Goal: Task Accomplishment & Management: Complete application form

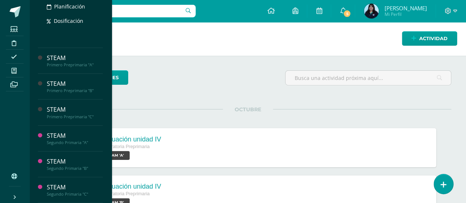
scroll to position [184, 0]
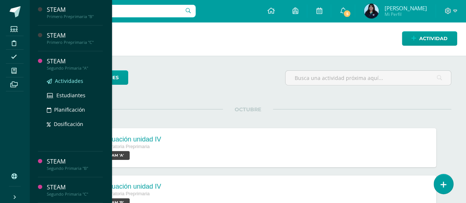
click at [64, 84] on span "Actividades" at bounding box center [69, 80] width 28 height 7
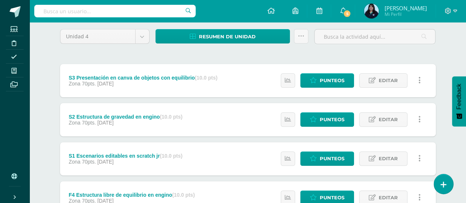
scroll to position [89, 0]
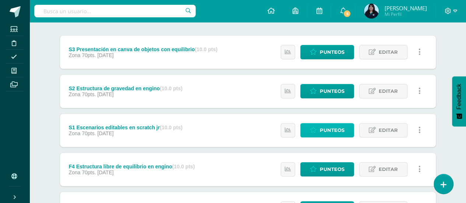
click at [313, 133] on link "Punteos" at bounding box center [328, 130] width 54 height 14
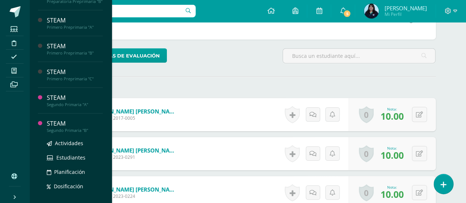
scroll to position [190, 0]
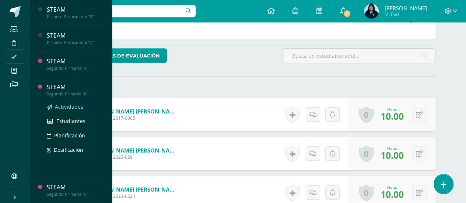
click at [65, 107] on span "Actividades" at bounding box center [69, 106] width 28 height 7
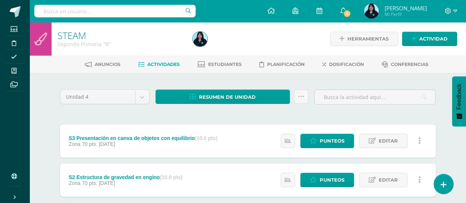
scroll to position [21, 0]
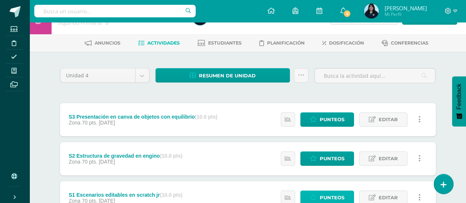
click at [340, 197] on span "Punteos" at bounding box center [332, 198] width 25 height 14
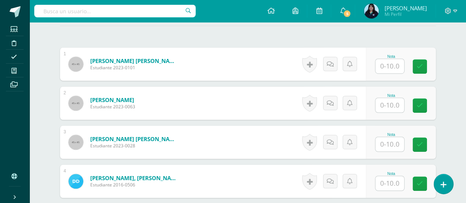
scroll to position [217, 0]
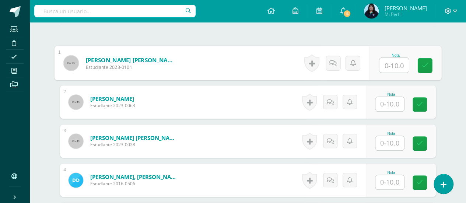
click at [388, 66] on input "text" at bounding box center [394, 65] width 30 height 15
type input "10"
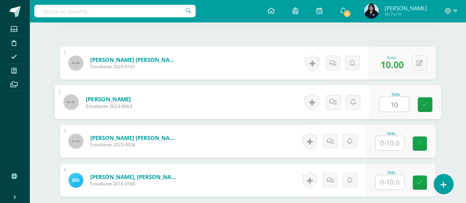
type input "10"
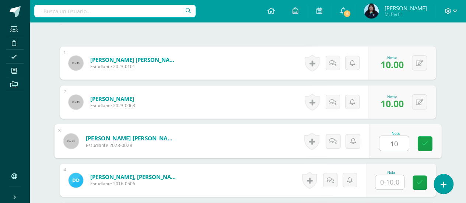
type input "10"
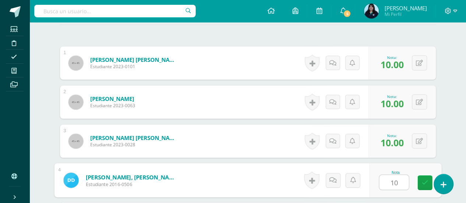
type input "10"
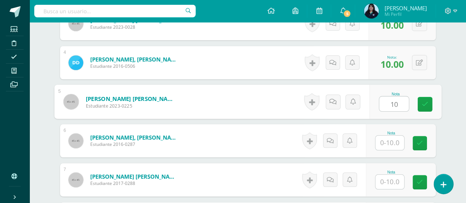
type input "10"
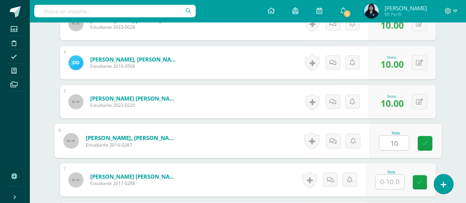
type input "10"
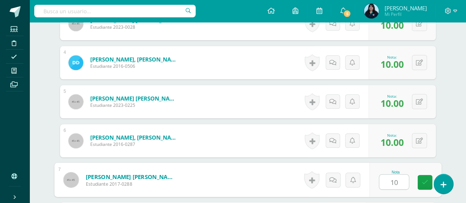
type input "10"
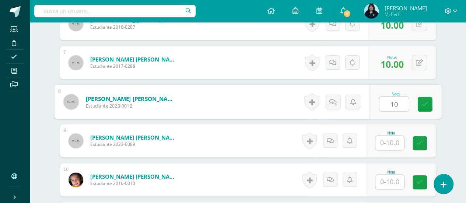
type input "10"
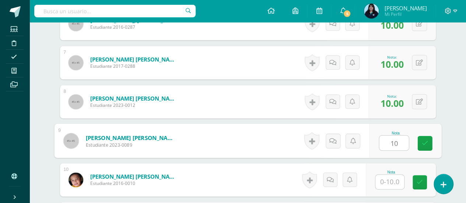
type input "10"
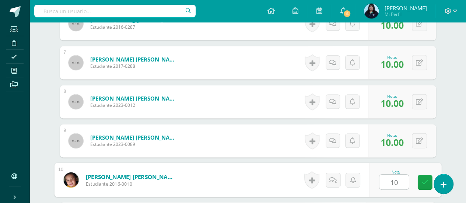
type input "10"
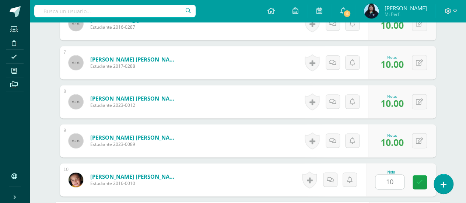
scroll to position [569, 0]
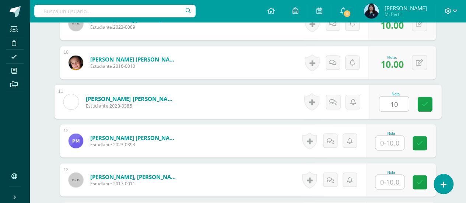
type input "10"
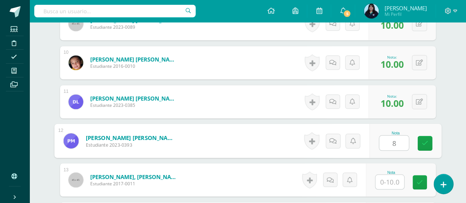
type input "8"
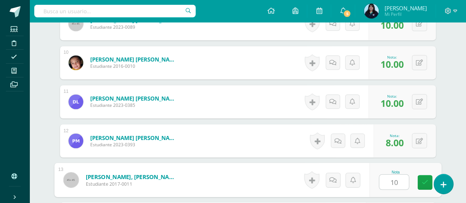
type input "10"
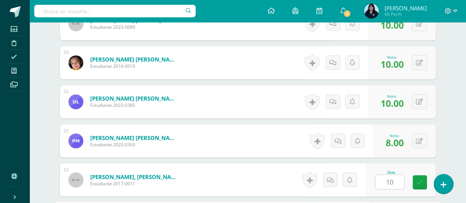
scroll to position [686, 0]
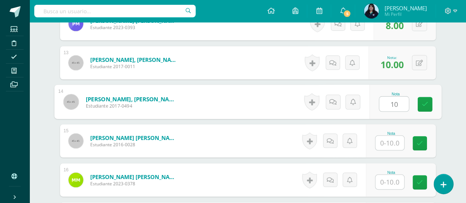
type input "10"
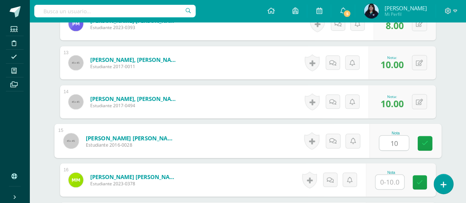
type input "10"
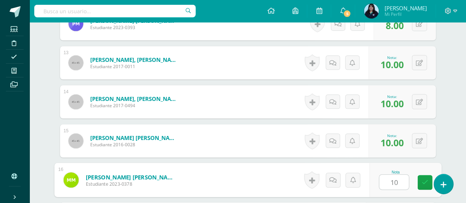
type input "10"
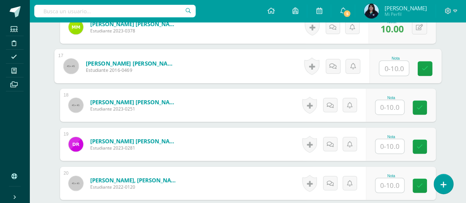
scroll to position [879, 0]
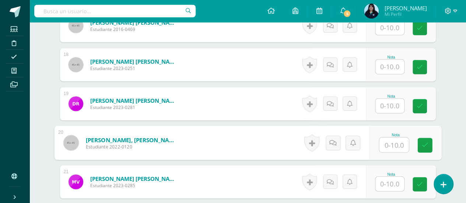
click at [392, 139] on input "text" at bounding box center [394, 145] width 30 height 15
type input "8"
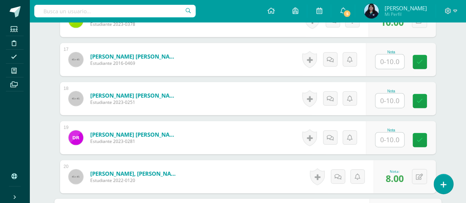
scroll to position [841, 0]
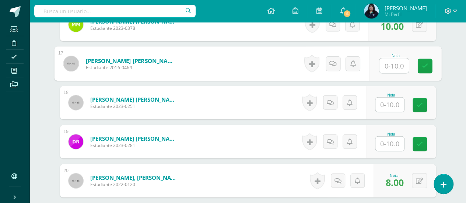
click at [386, 64] on input "text" at bounding box center [394, 66] width 30 height 15
type input "10"
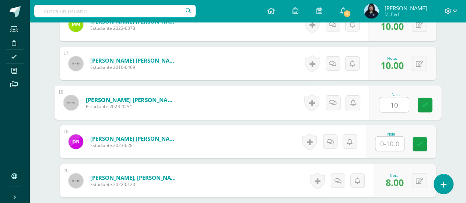
type input "10"
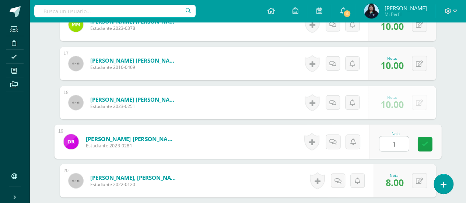
type input "10"
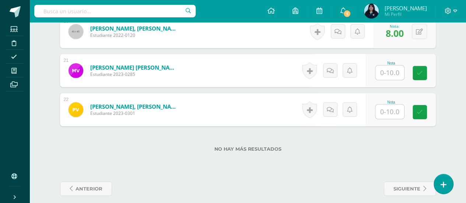
scroll to position [991, 0]
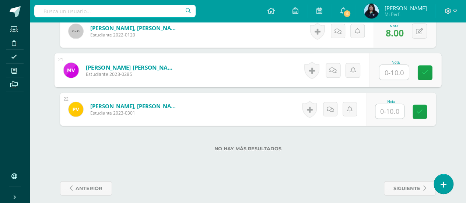
click at [387, 70] on input "text" at bounding box center [394, 72] width 30 height 15
type input "10"
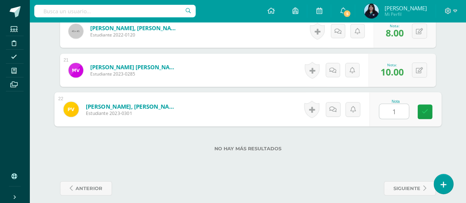
type input "10"
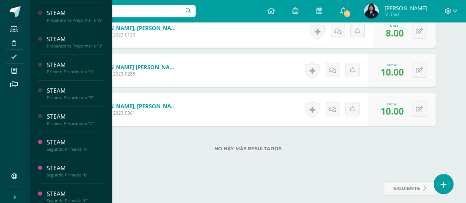
scroll to position [116, 0]
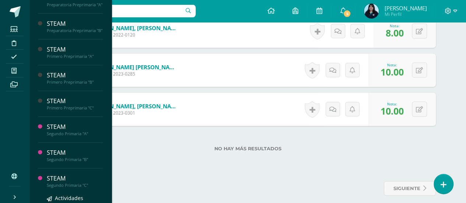
click at [68, 188] on div "Segundo Primaria "C"" at bounding box center [75, 185] width 56 height 5
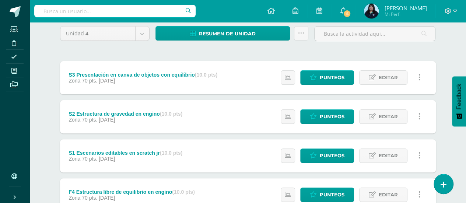
scroll to position [64, 0]
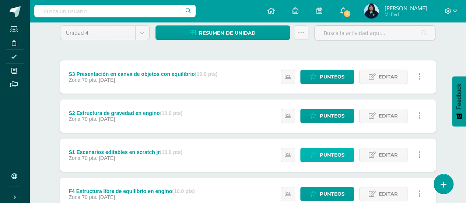
click at [317, 156] on icon at bounding box center [313, 155] width 7 height 6
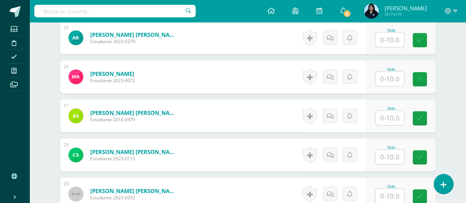
scroll to position [789, 0]
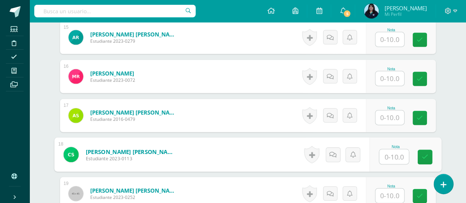
click at [391, 154] on input "text" at bounding box center [394, 157] width 30 height 15
type input "7"
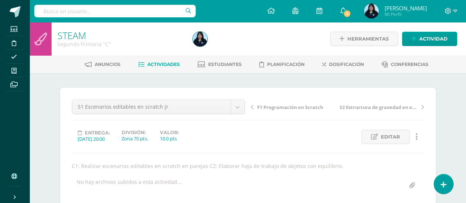
scroll to position [67, 0]
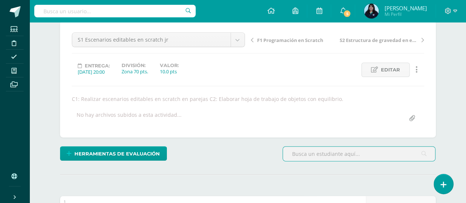
click at [391, 154] on input "text" at bounding box center [359, 154] width 153 height 14
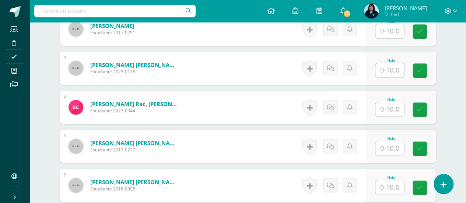
scroll to position [290, 0]
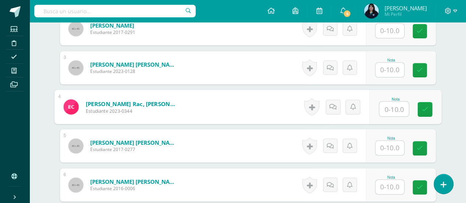
click at [395, 108] on input "text" at bounding box center [394, 109] width 30 height 15
type input "9"
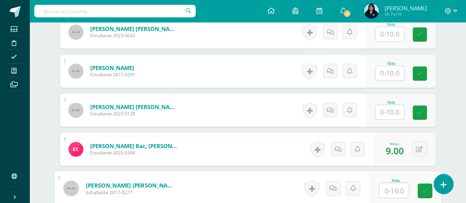
scroll to position [247, 0]
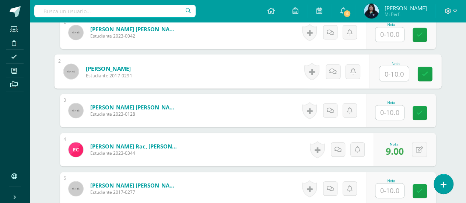
click at [392, 72] on input "text" at bounding box center [394, 73] width 30 height 15
type input "9"
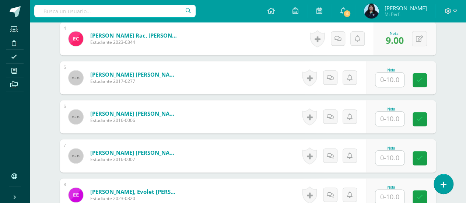
scroll to position [360, 0]
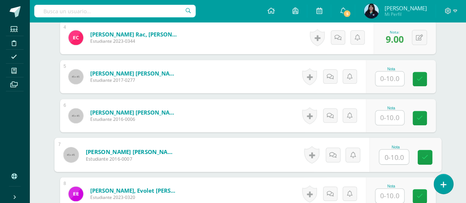
click at [392, 157] on input "text" at bounding box center [394, 157] width 30 height 15
type input "9"
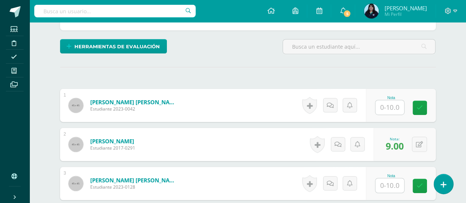
scroll to position [177, 0]
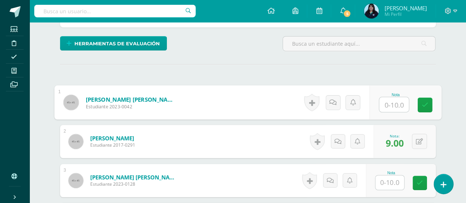
click at [391, 101] on input "text" at bounding box center [394, 104] width 30 height 15
type input "10"
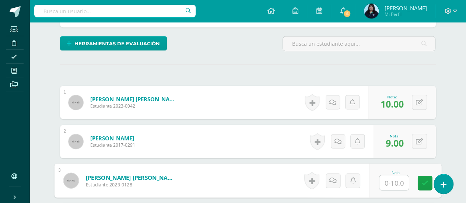
click at [391, 179] on input "text" at bounding box center [394, 183] width 30 height 15
type input "10"
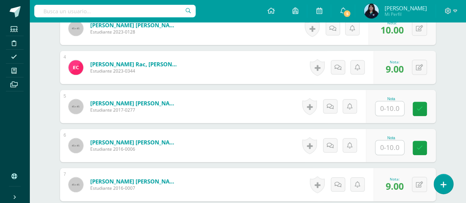
scroll to position [331, 0]
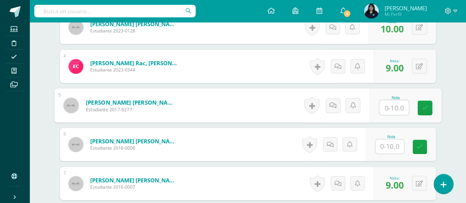
click at [389, 105] on input "text" at bounding box center [394, 107] width 30 height 15
type input "10"
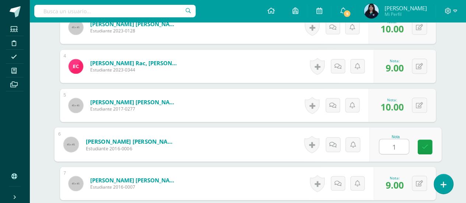
type input "10"
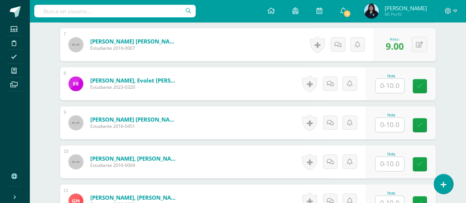
scroll to position [470, 0]
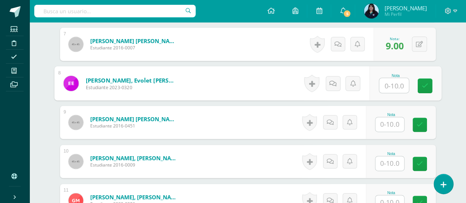
click at [389, 80] on input "text" at bounding box center [394, 85] width 30 height 15
type input "10"
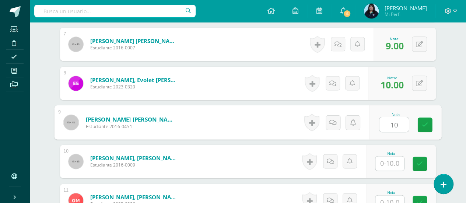
type input "10"
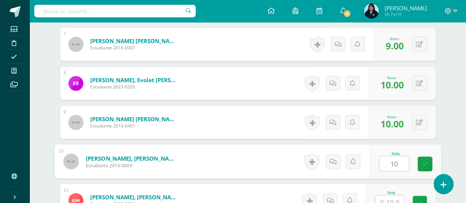
type input "10"
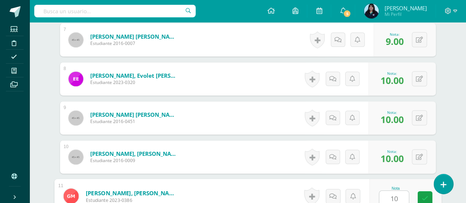
type input "10"
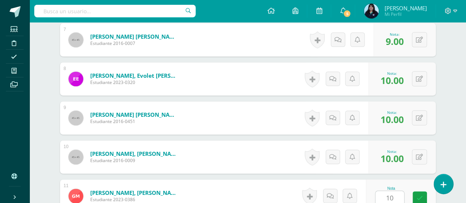
scroll to position [608, 0]
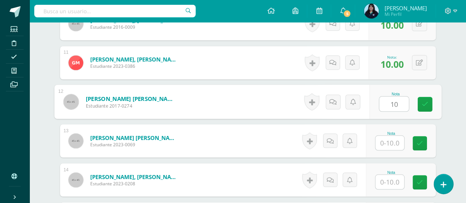
type input "10"
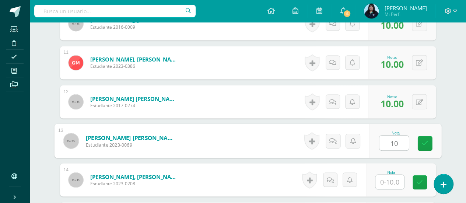
type input "10"
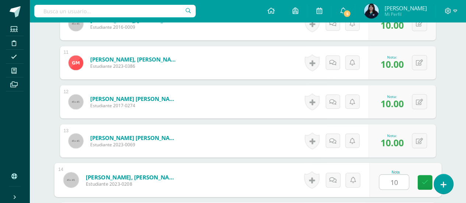
type input "10"
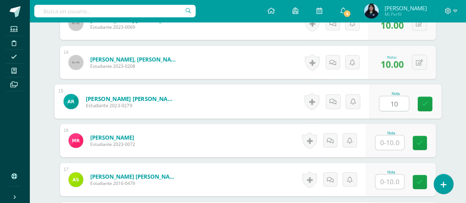
type input "10"
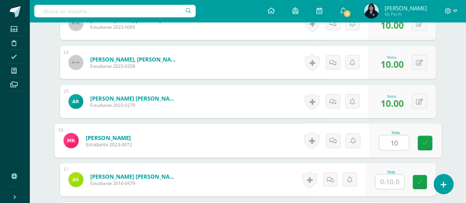
type input "10"
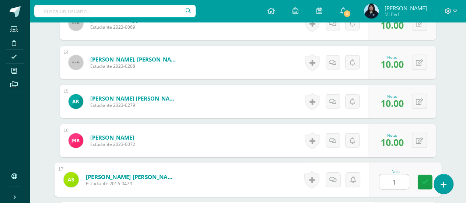
type input "10"
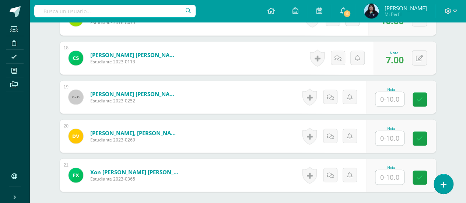
scroll to position [886, 0]
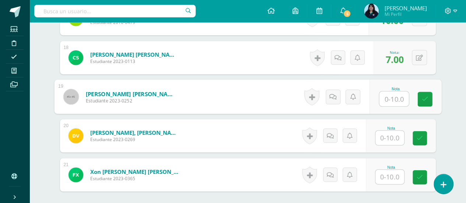
click at [385, 98] on input "text" at bounding box center [394, 99] width 30 height 15
type input "10"
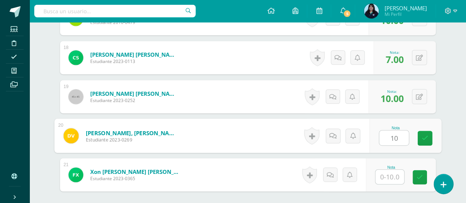
type input "10"
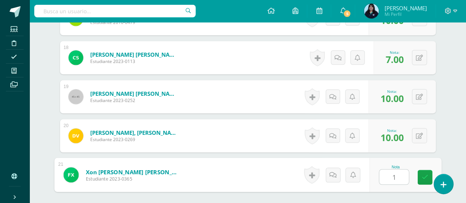
type input "10"
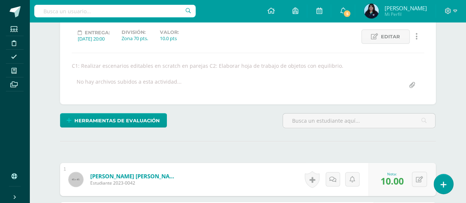
scroll to position [0, 0]
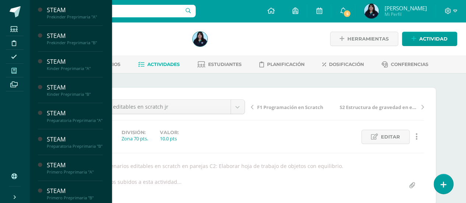
click at [15, 72] on icon at bounding box center [13, 71] width 5 height 6
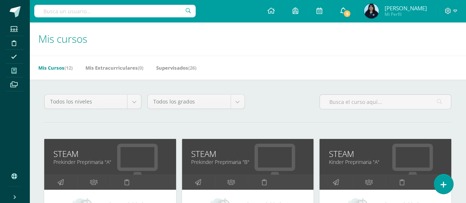
click at [346, 9] on icon at bounding box center [343, 10] width 6 height 7
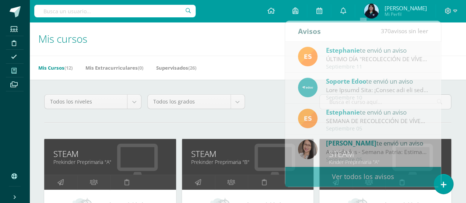
click at [212, 36] on h1 "Mis cursos" at bounding box center [247, 39] width 419 height 34
